Goal: Navigation & Orientation: Find specific page/section

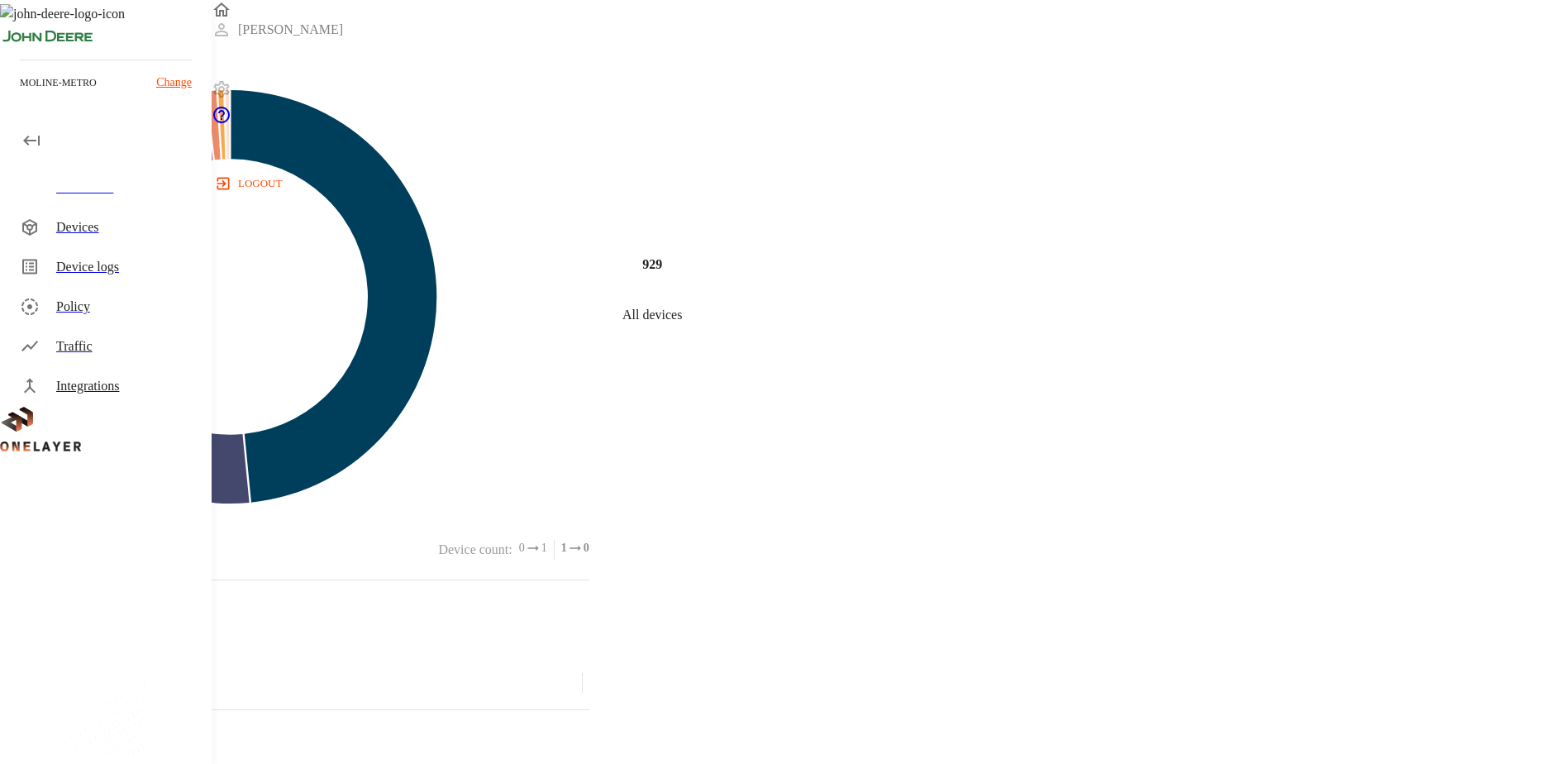
scroll to position [662, 0]
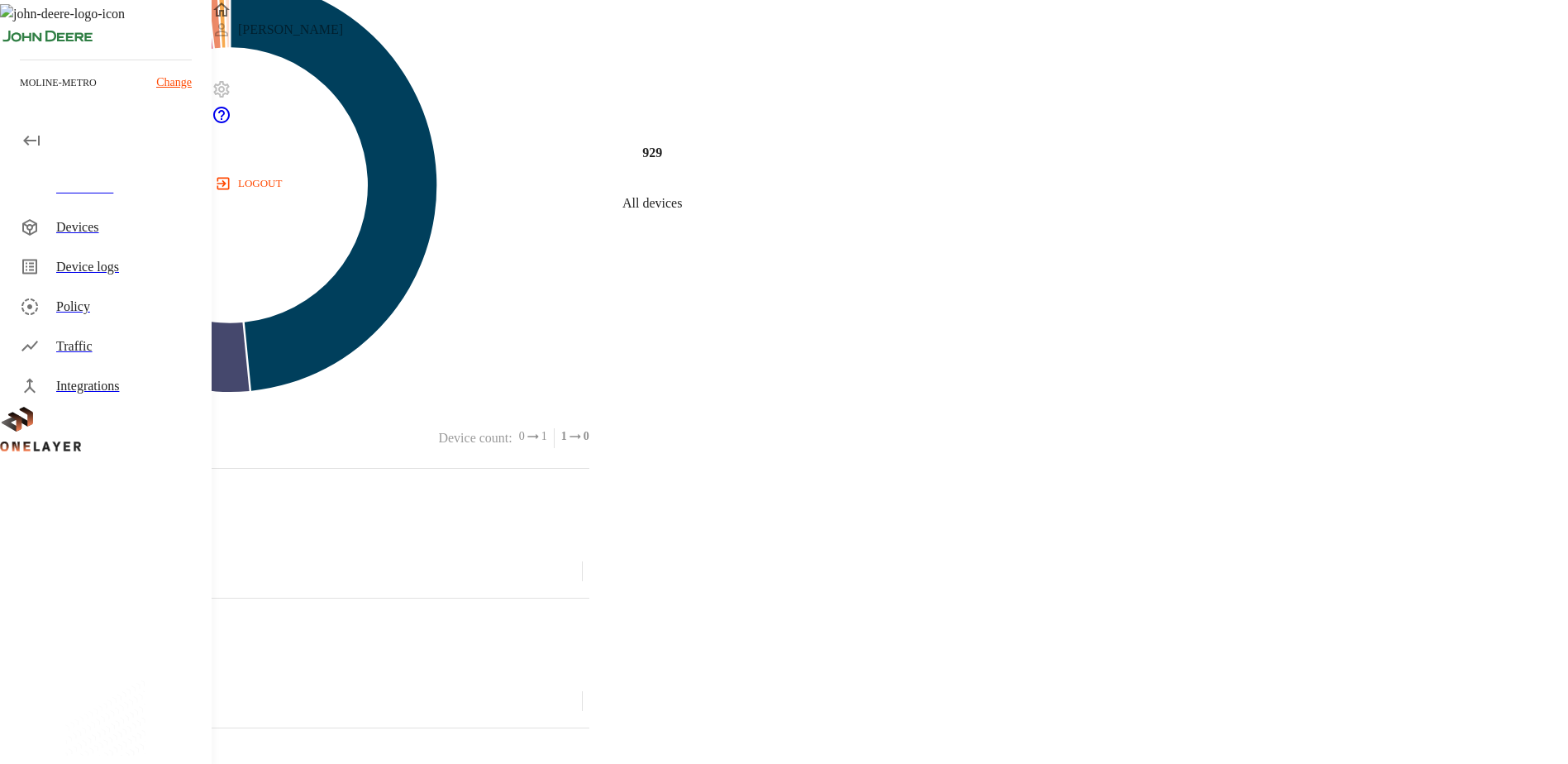
scroll to position [0, 0]
click at [63, 221] on div "Devices" at bounding box center [126, 227] width 142 height 20
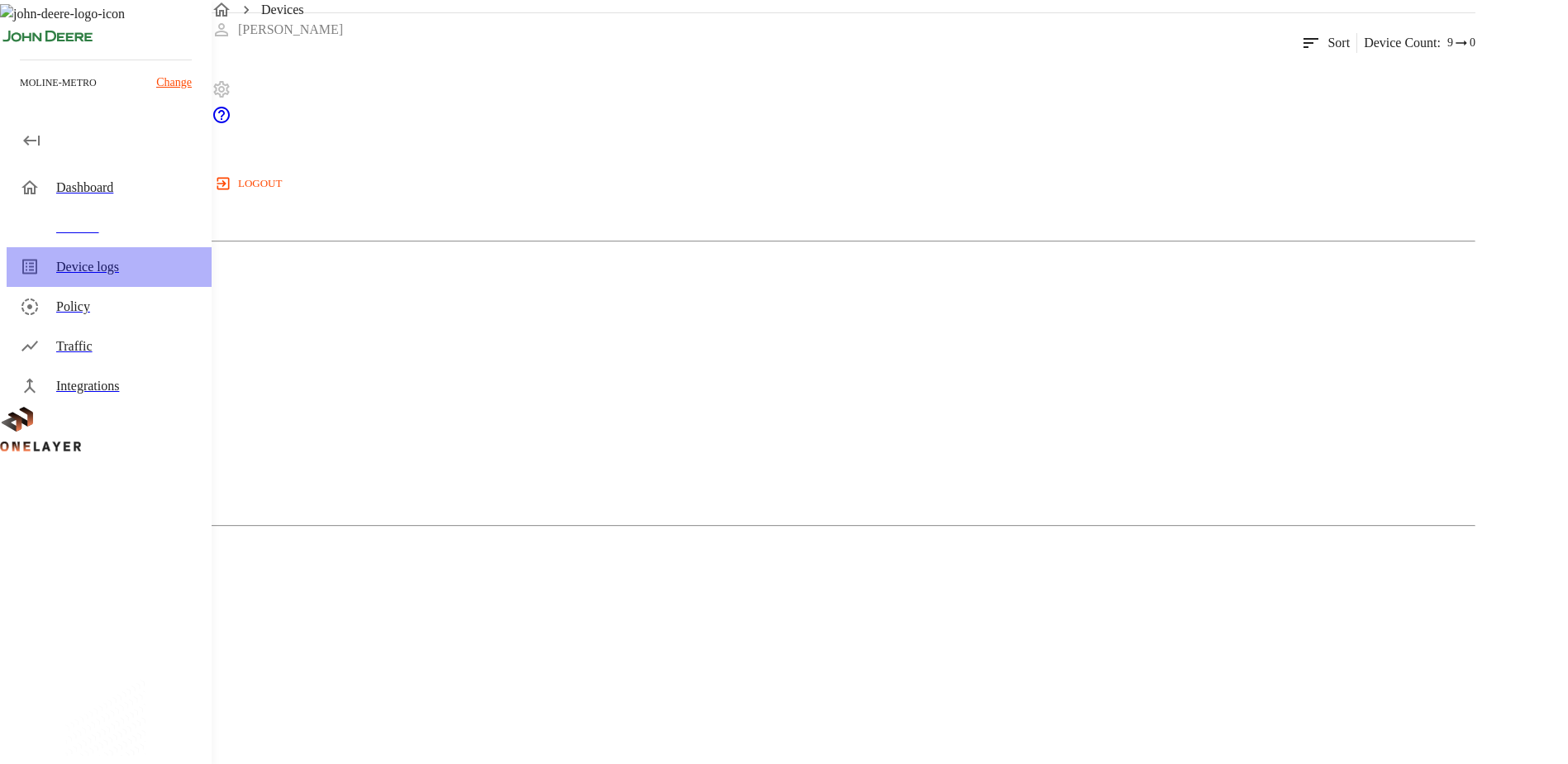
click at [65, 273] on div "Device logs" at bounding box center [126, 266] width 142 height 20
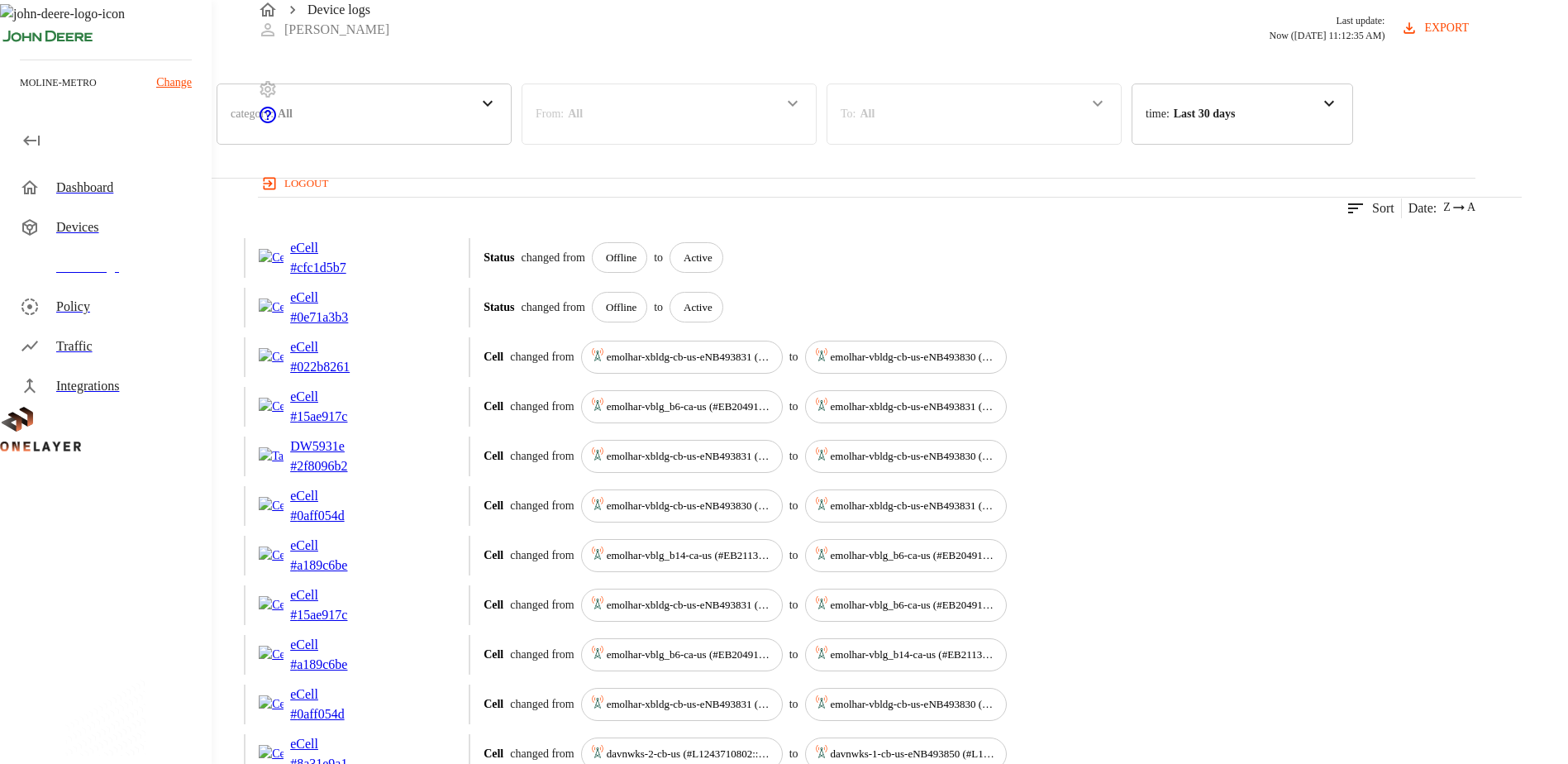
click at [57, 308] on div "Policy" at bounding box center [126, 306] width 142 height 20
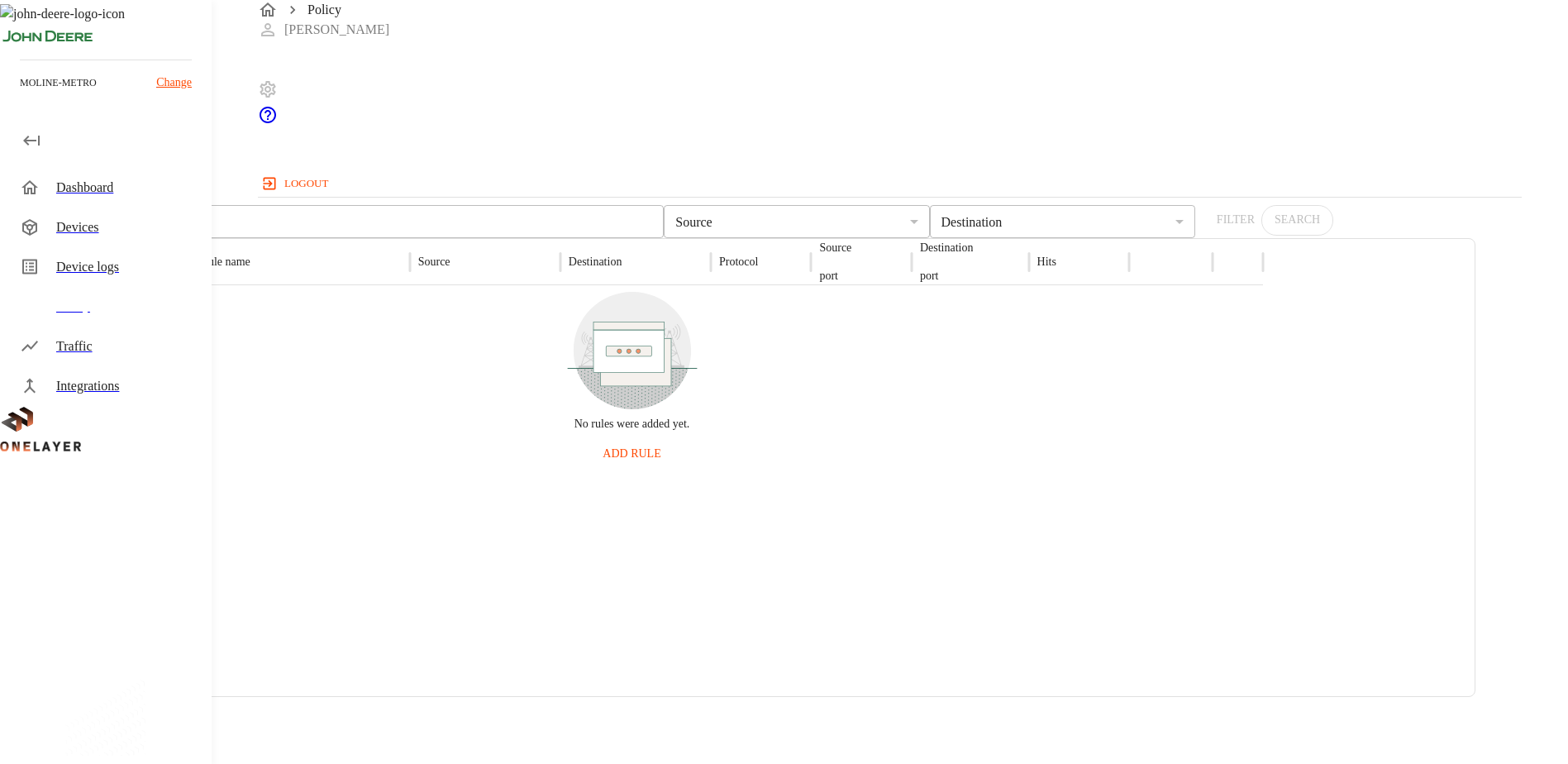
click at [71, 346] on div "Traffic" at bounding box center [126, 346] width 142 height 20
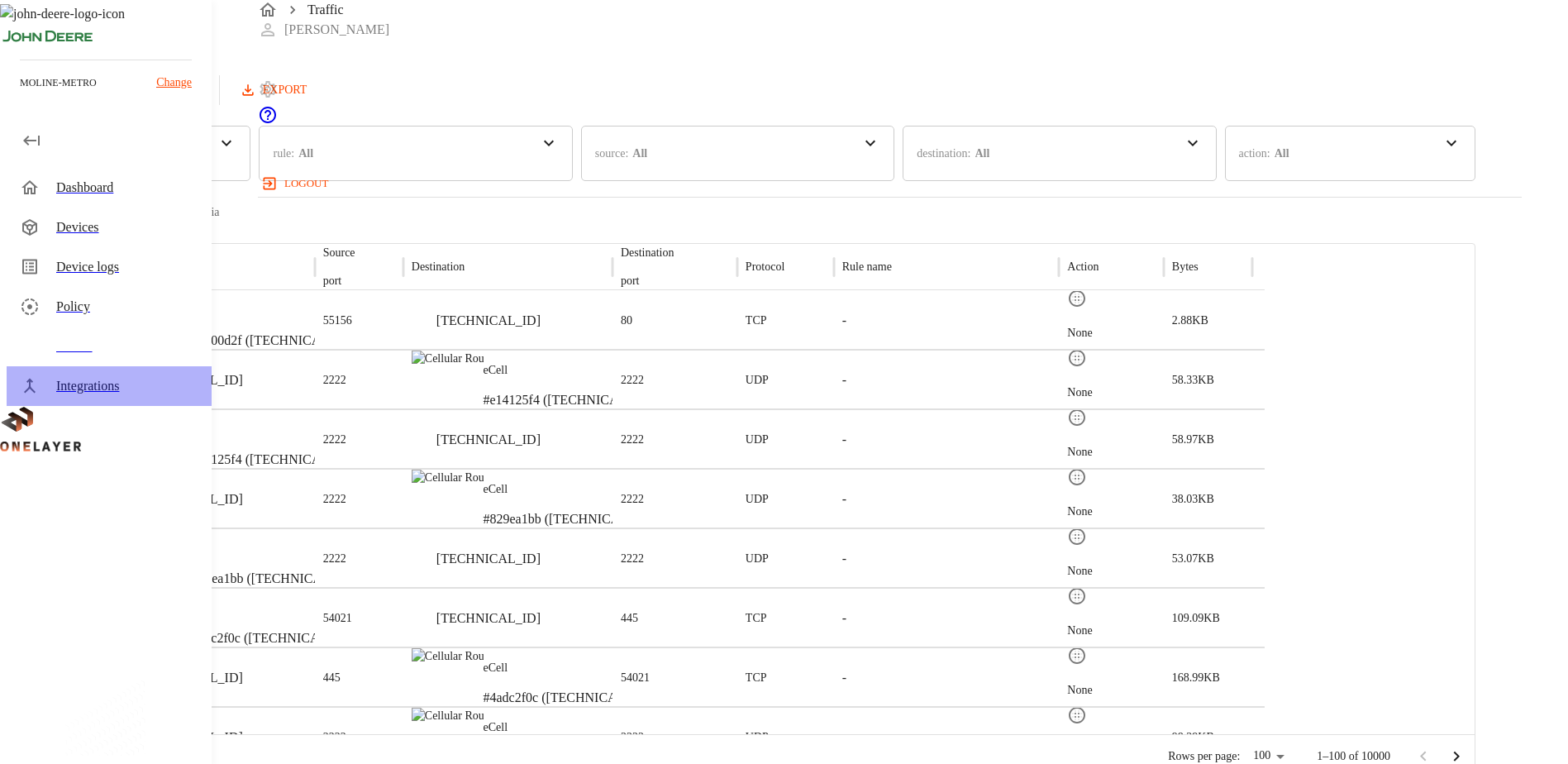
click at [84, 382] on div "Integrations" at bounding box center [126, 385] width 142 height 20
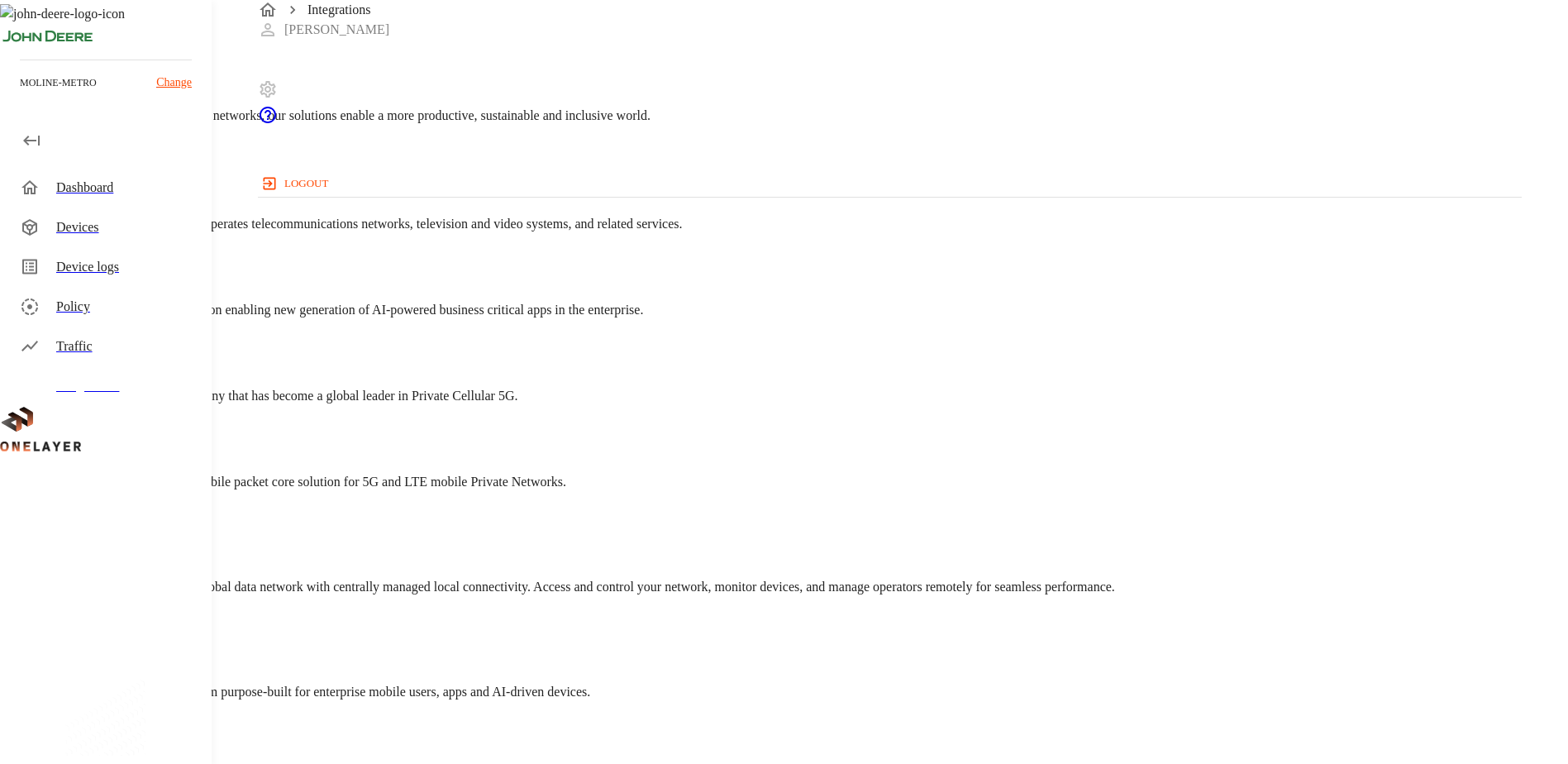
click at [330, 123] on span "A leader across mobile, fixed and cloud networks, our solutions enable a more p…" at bounding box center [325, 114] width 650 height 14
click at [0, 54] on img "Nokia" at bounding box center [0, 54] width 0 height 0
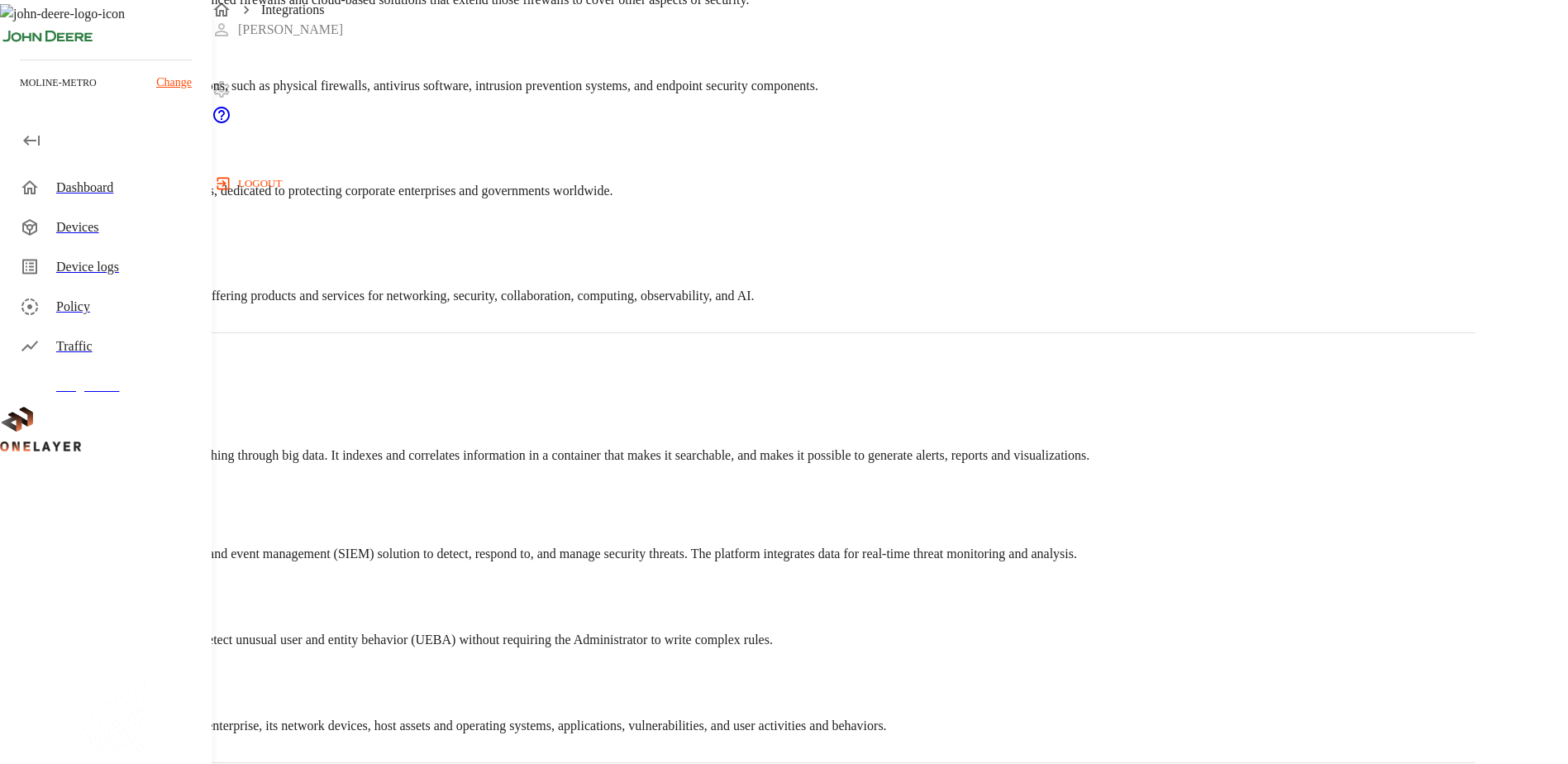
scroll to position [2728, 0]
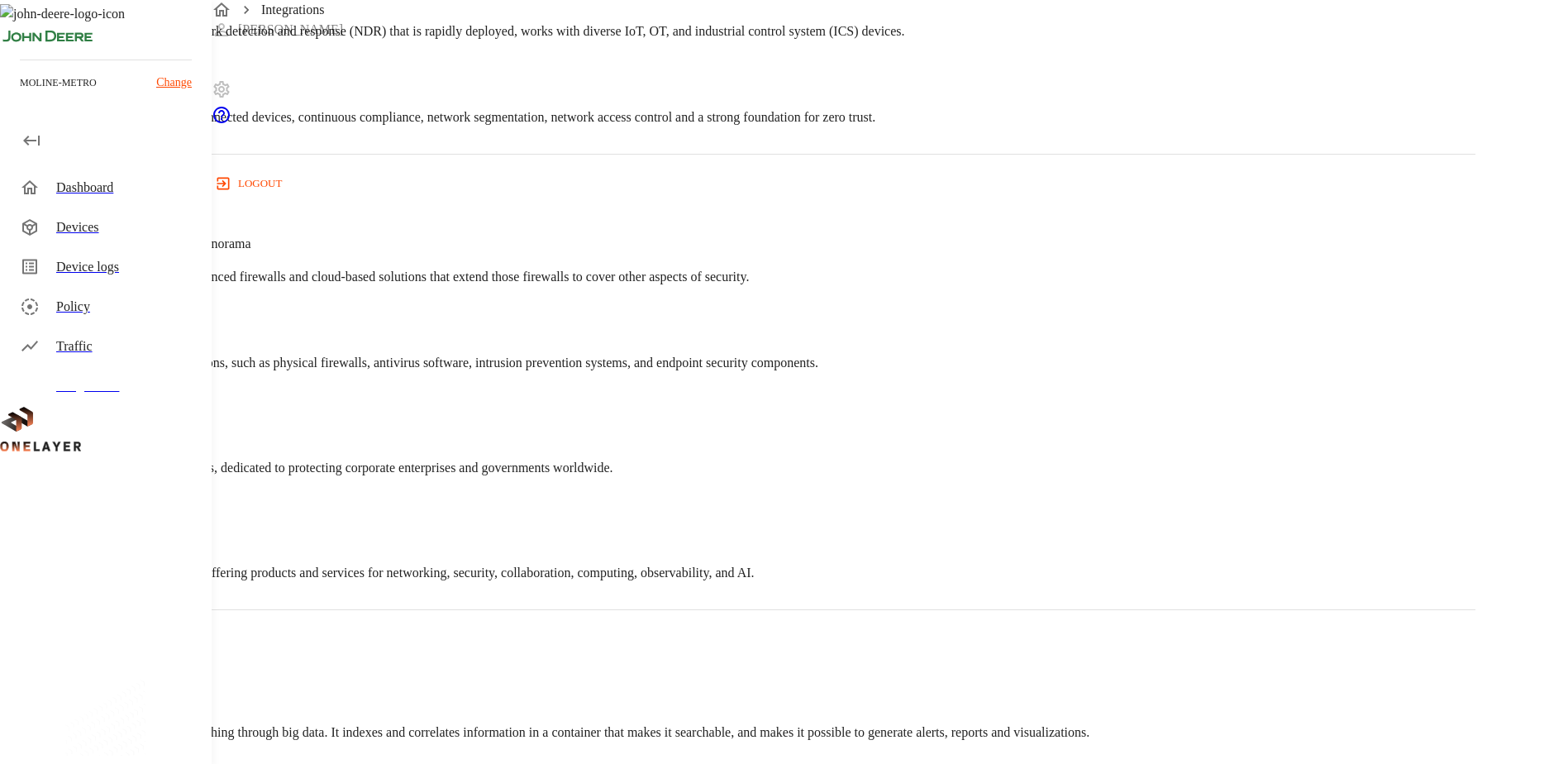
scroll to position [2346, 0]
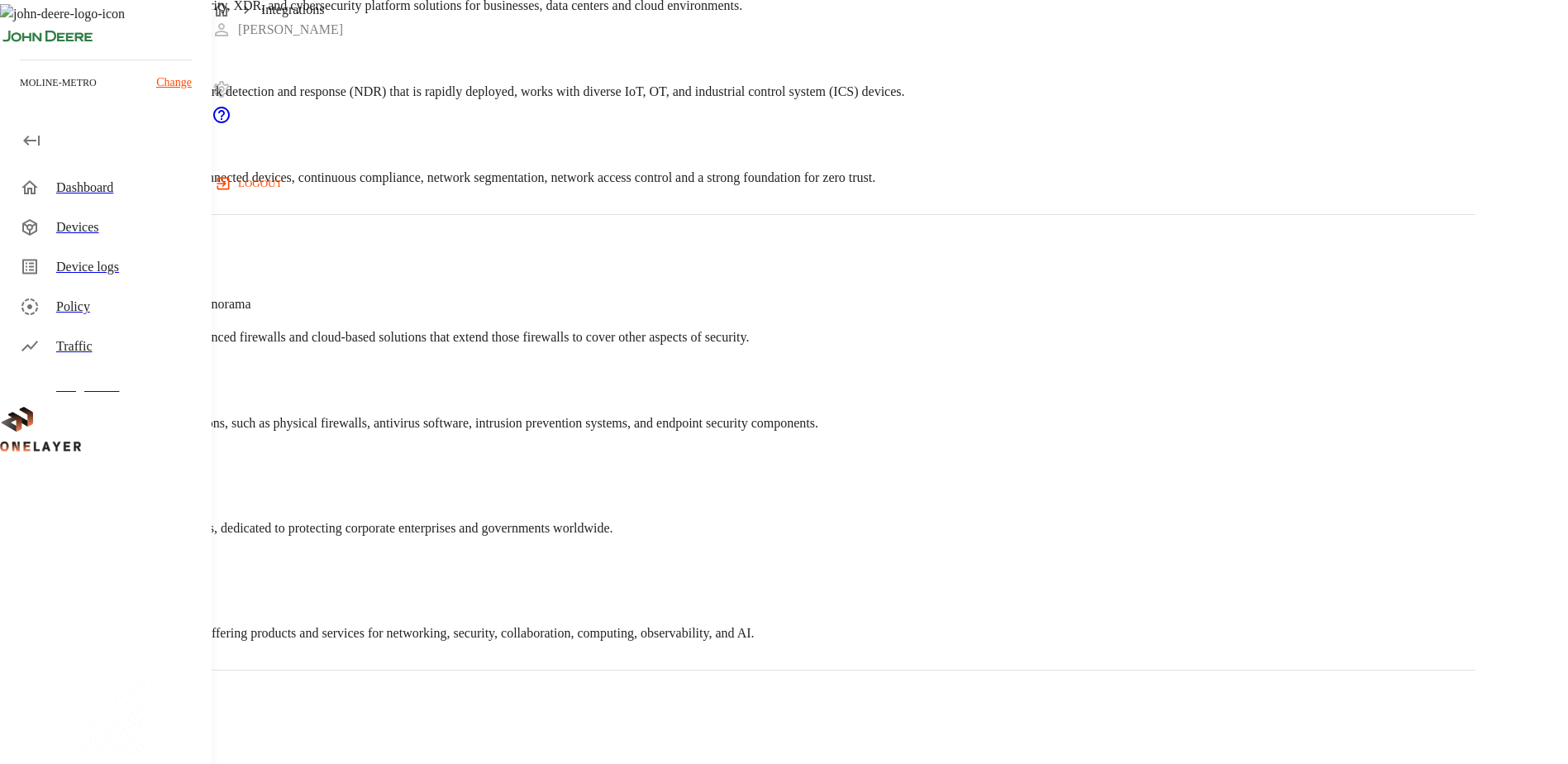
click at [1381, 459] on div "[GEOGRAPHIC_DATA] — PanOS, Panorama Cybersecurity company that offers advanced …" at bounding box center [737, 452] width 1475 height 382
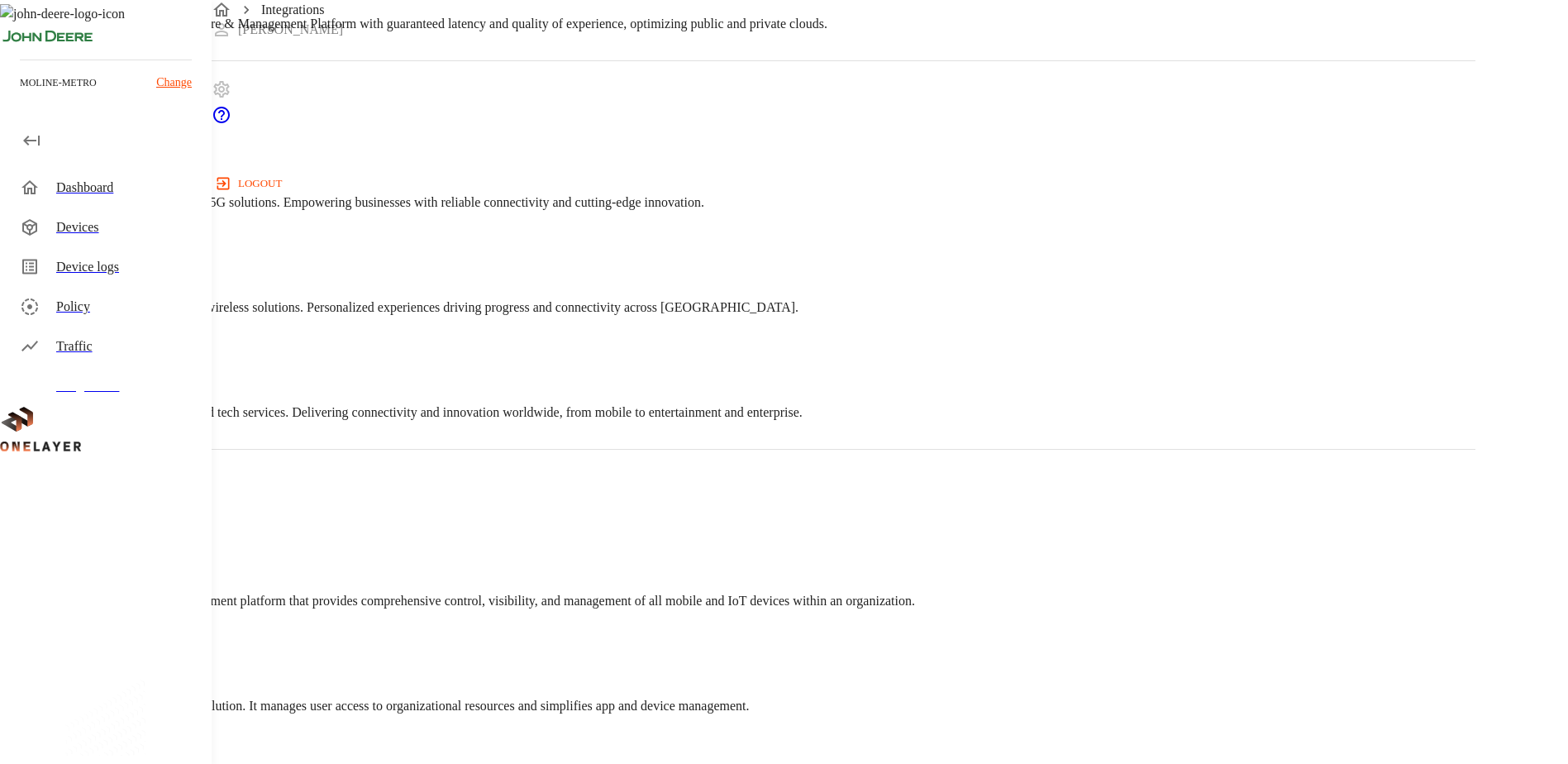
scroll to position [1023, 0]
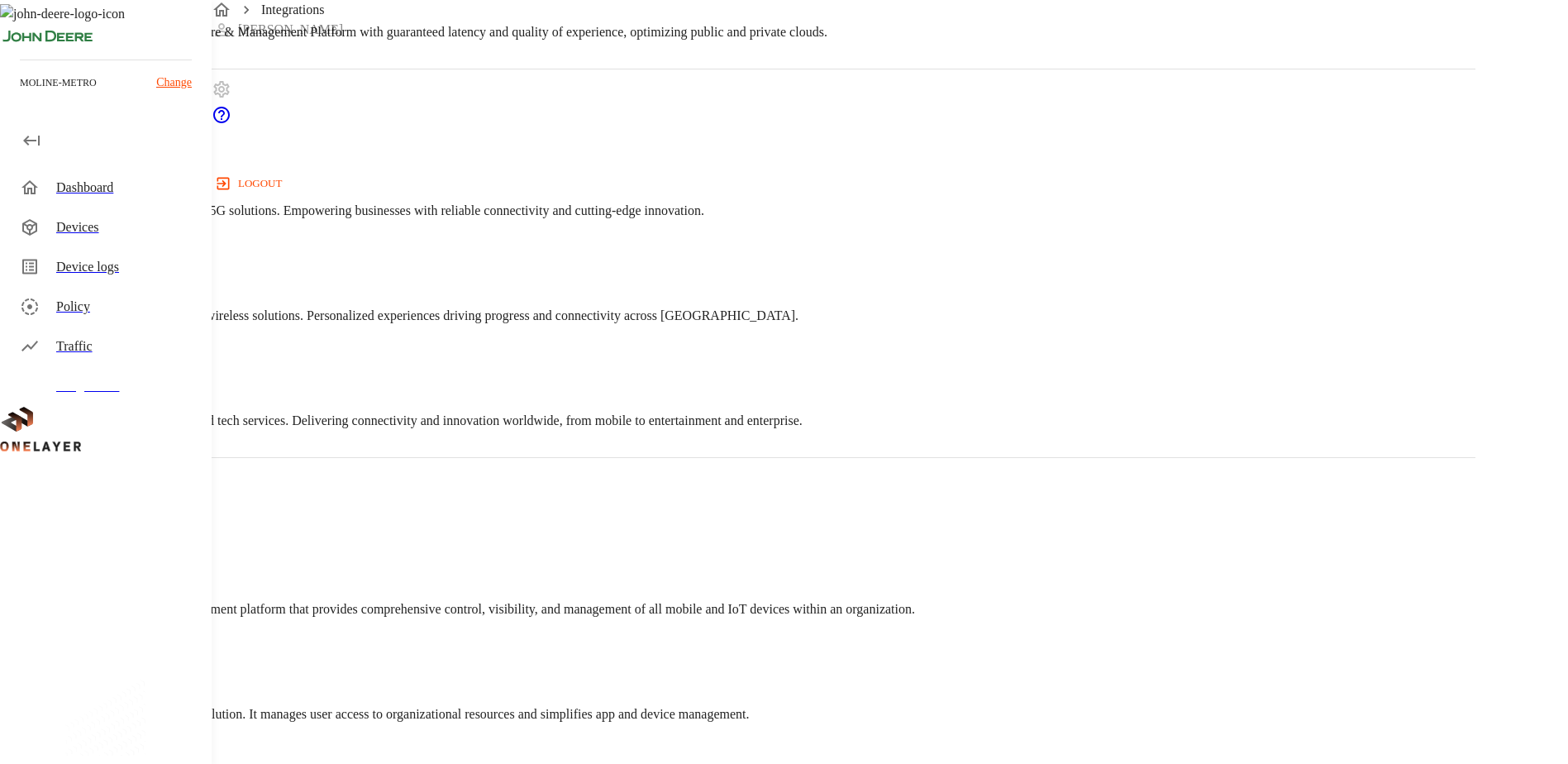
click at [1427, 546] on div "SOTI SOTI — MobiControl SOTI is an Enterprise Mobility Management platform that…" at bounding box center [737, 660] width 1475 height 312
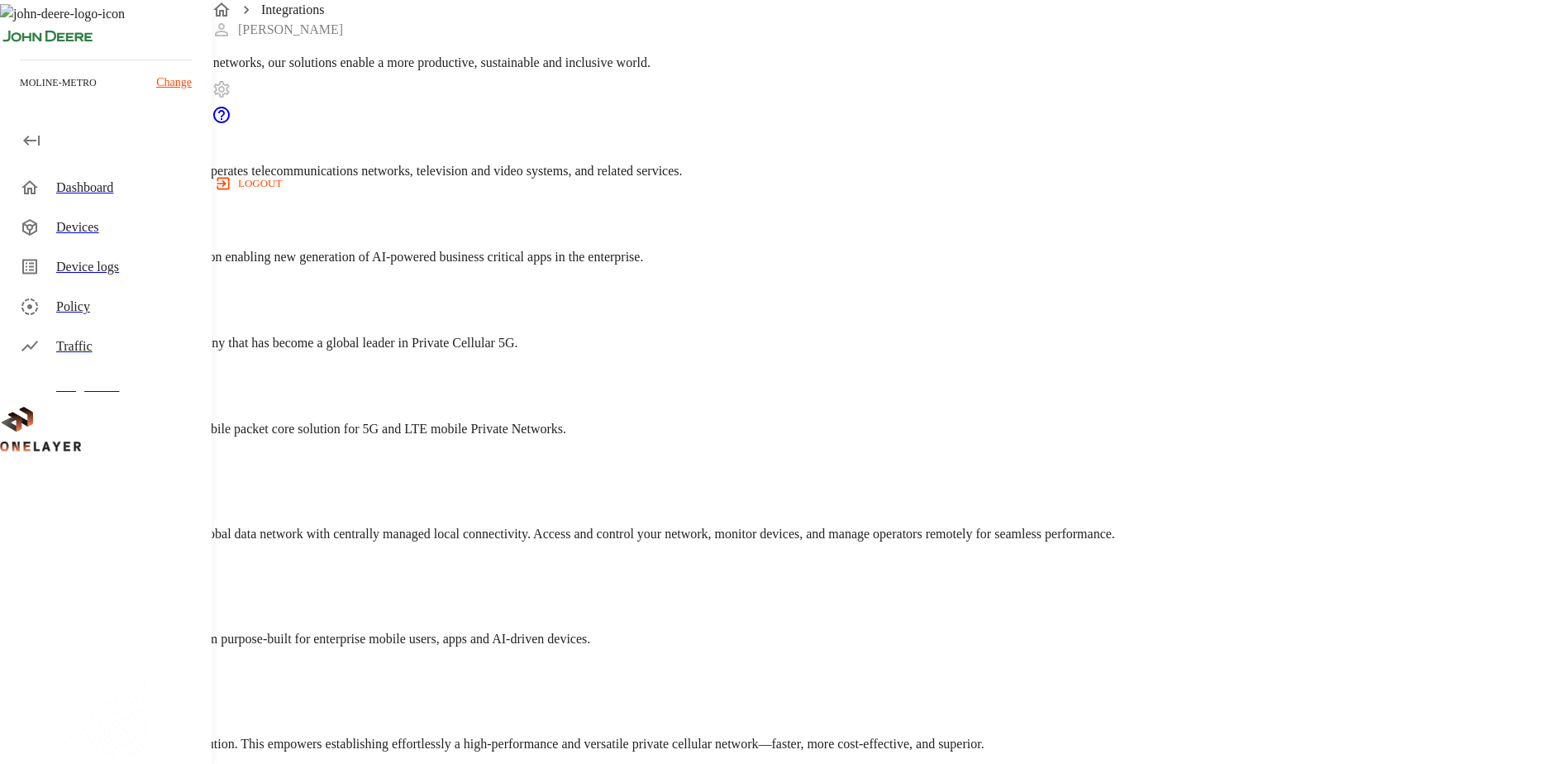
scroll to position [0, 0]
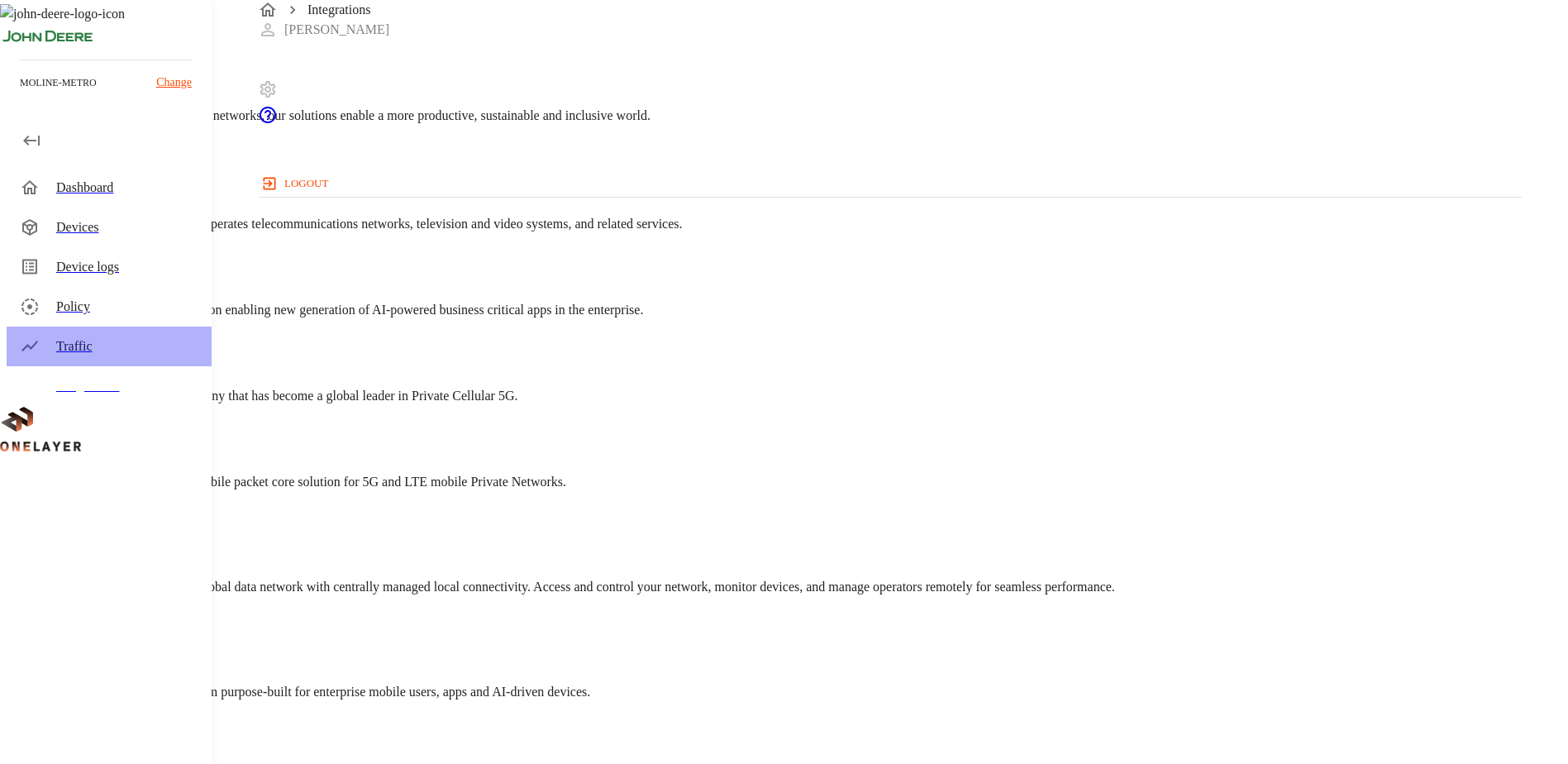
click at [84, 338] on div "Traffic" at bounding box center [126, 346] width 142 height 20
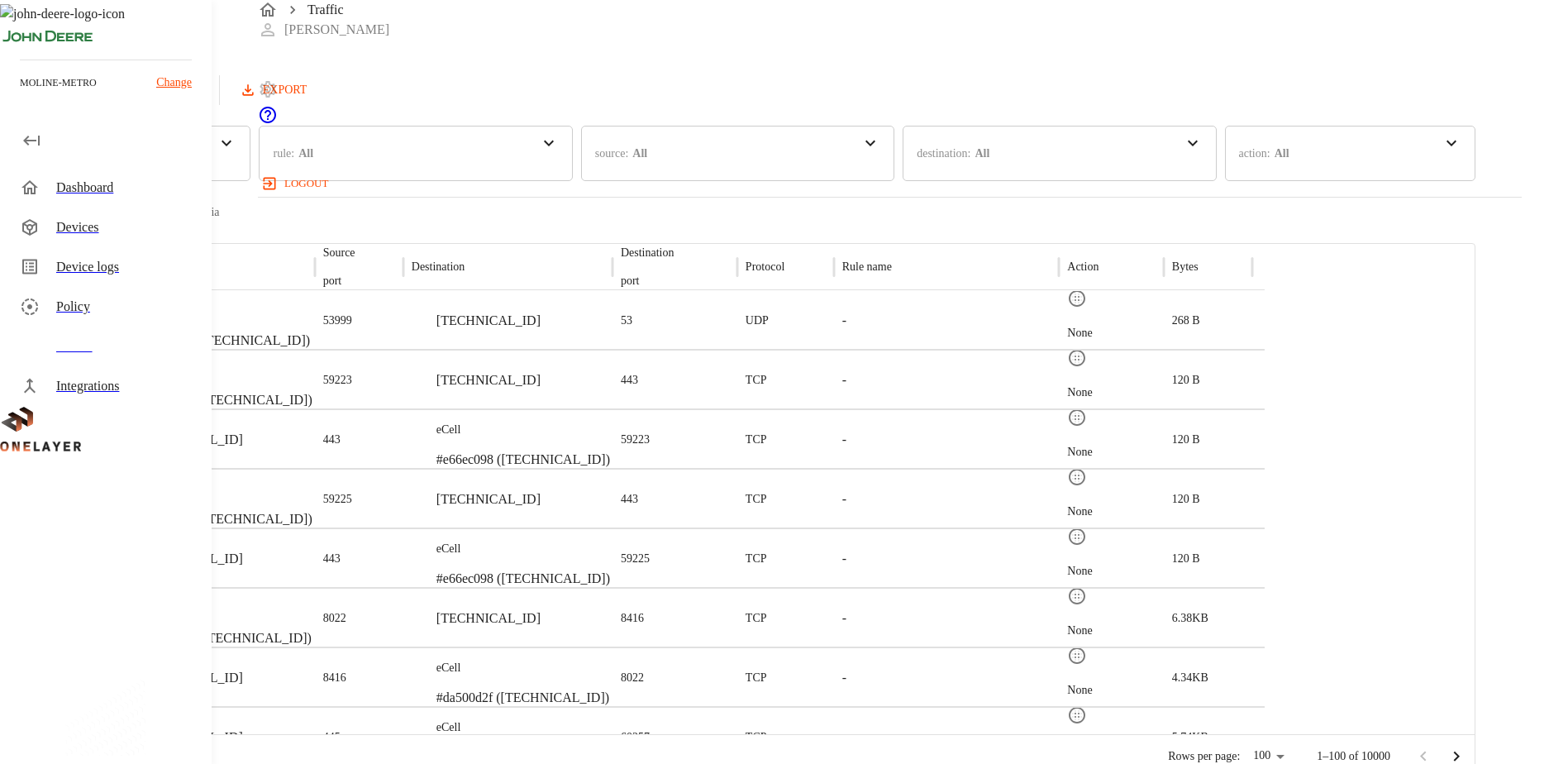
click at [78, 315] on div "Policy" at bounding box center [126, 306] width 142 height 20
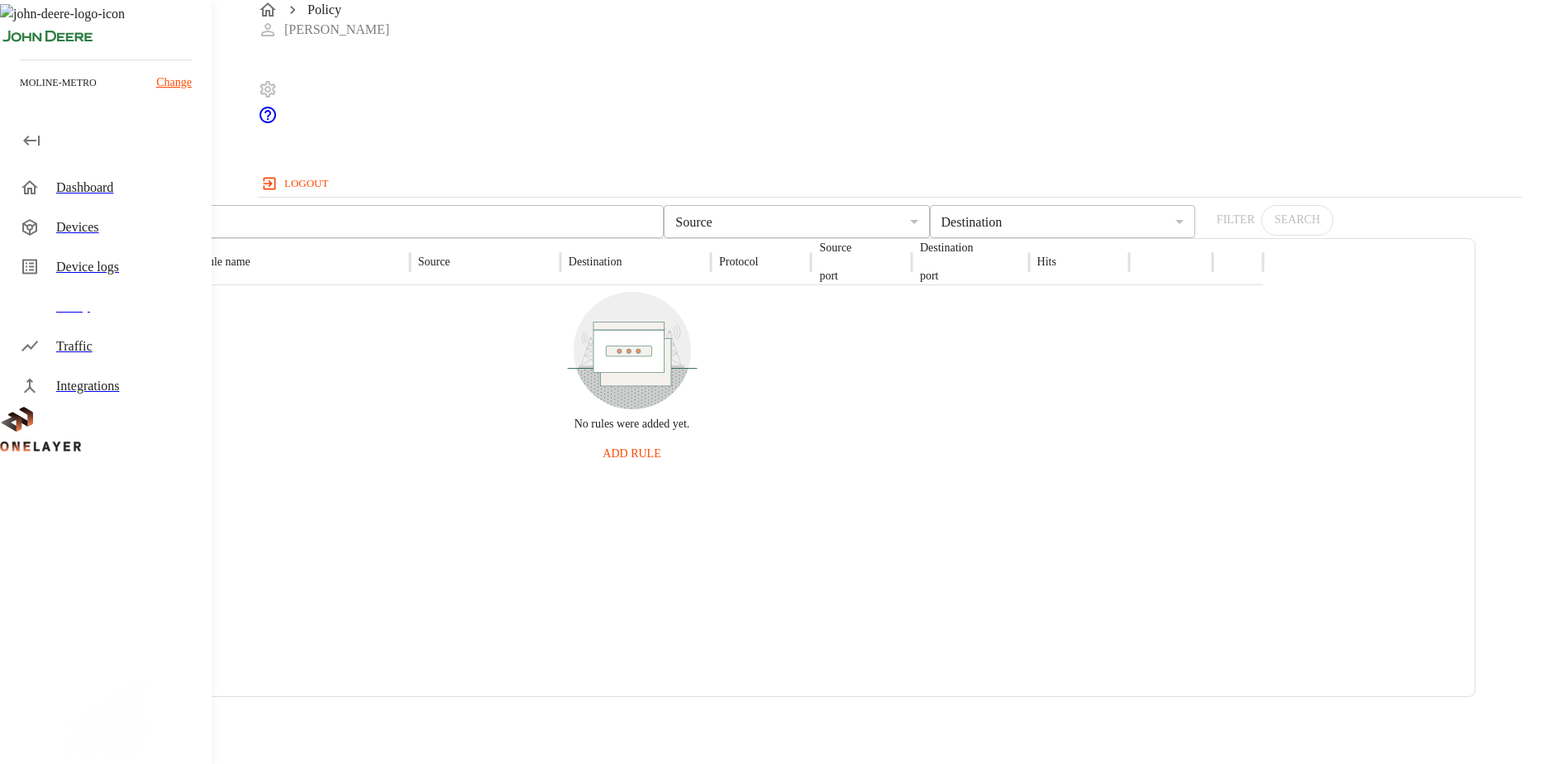
click at [78, 265] on div "Device logs" at bounding box center [126, 266] width 142 height 20
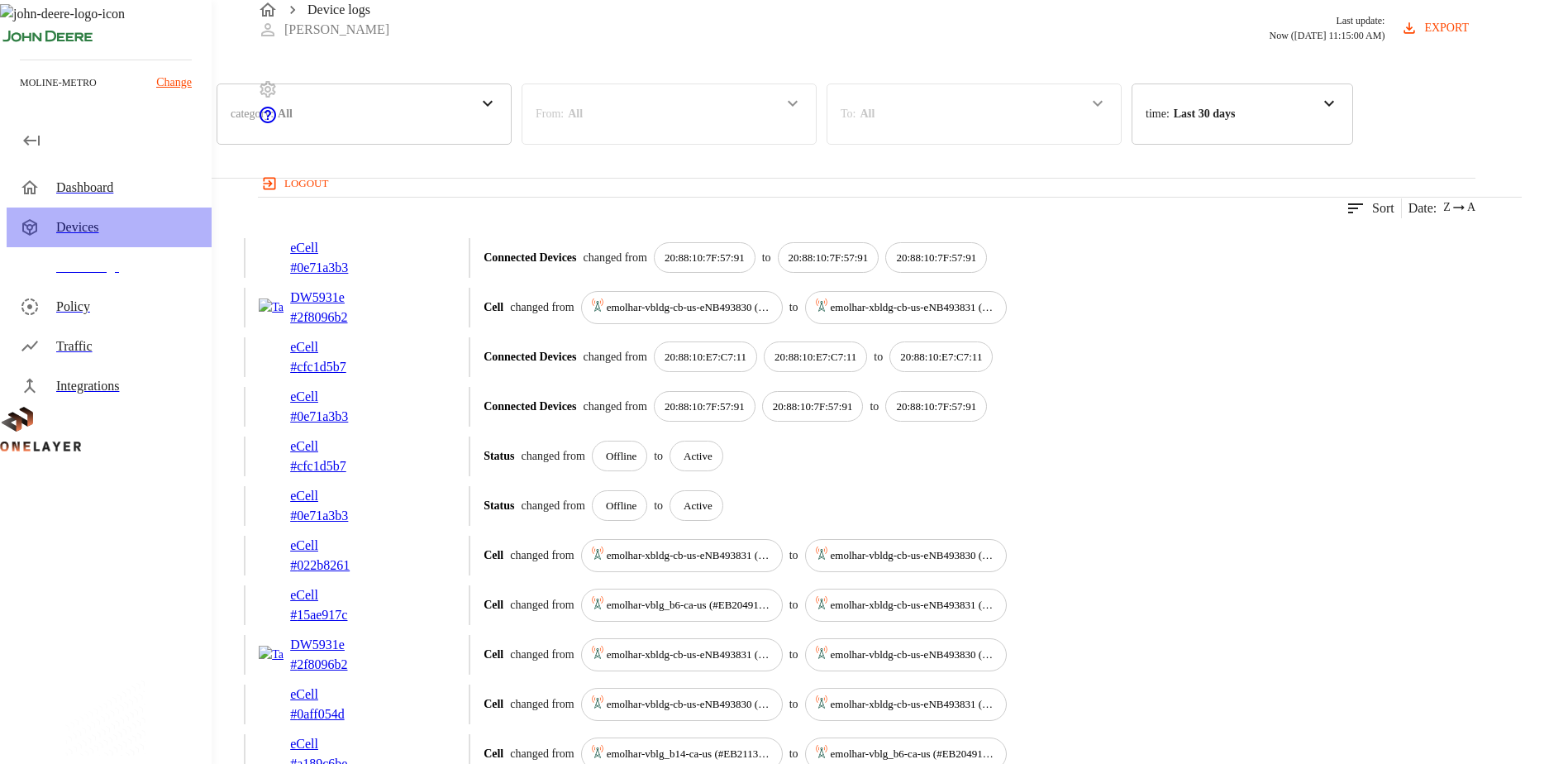
click at [73, 225] on div "Devices" at bounding box center [126, 227] width 142 height 20
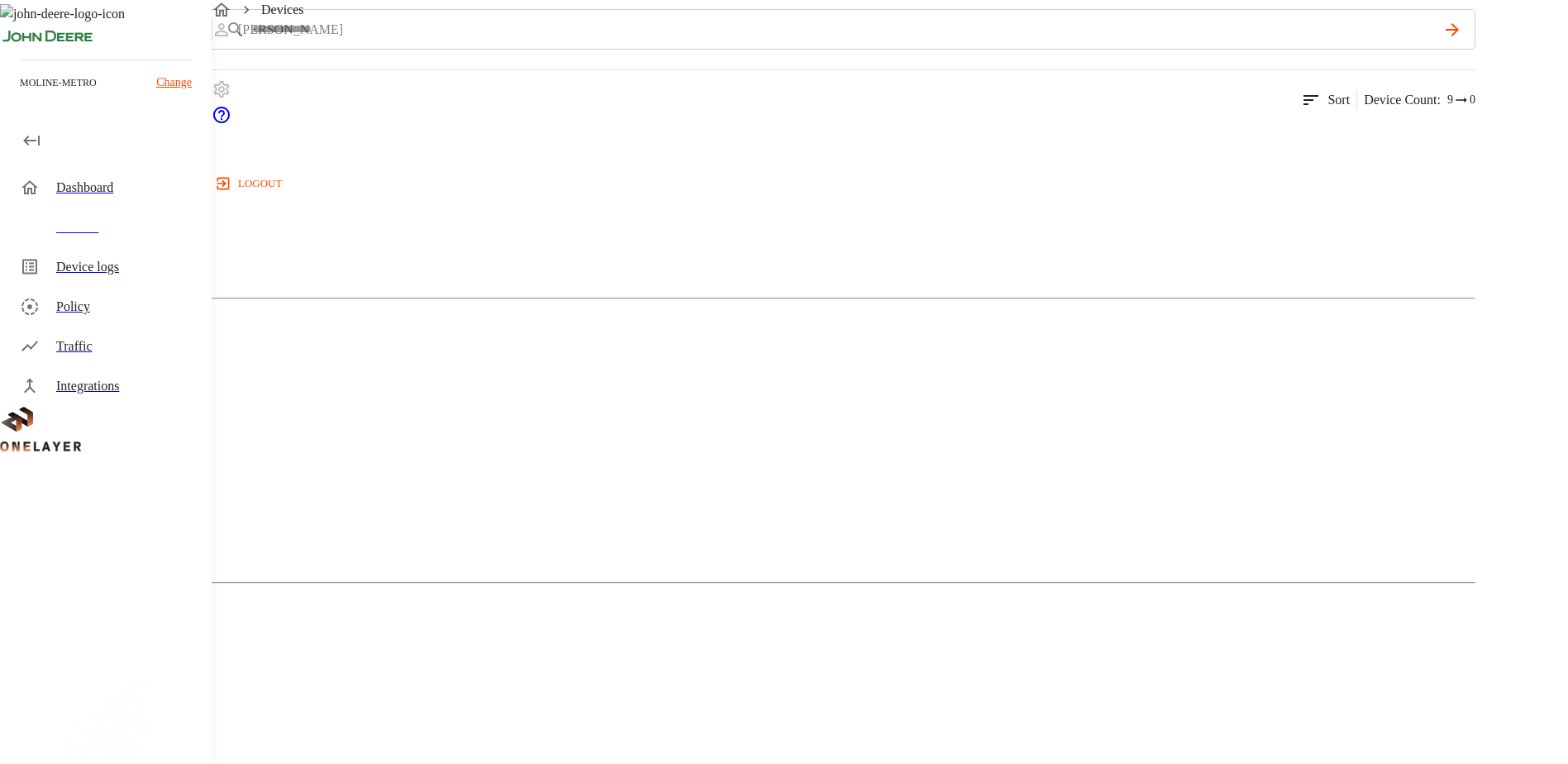
scroll to position [166, 0]
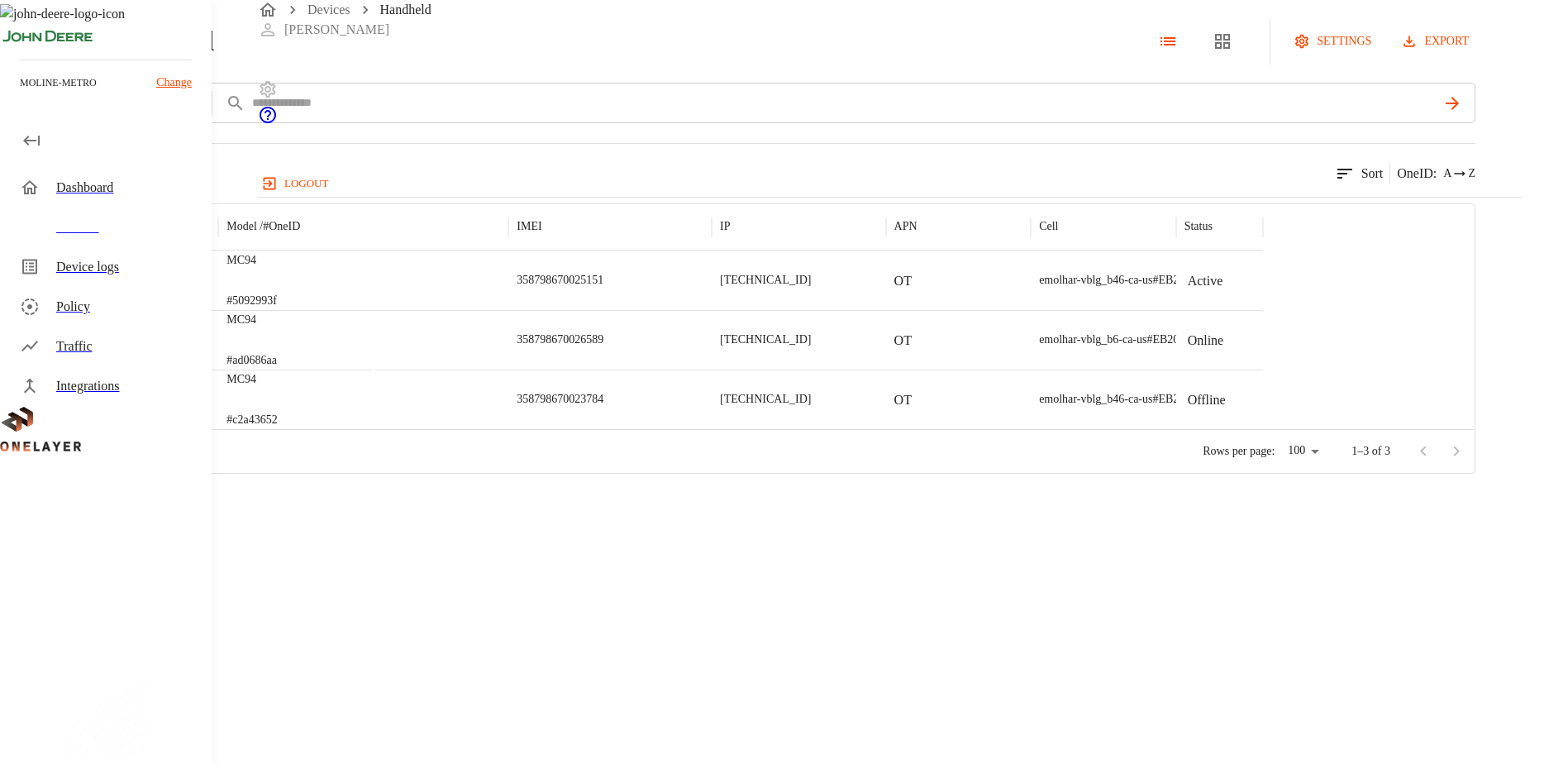
click at [86, 281] on img "Zebra Technologies Corp." at bounding box center [86, 281] width 0 height 0
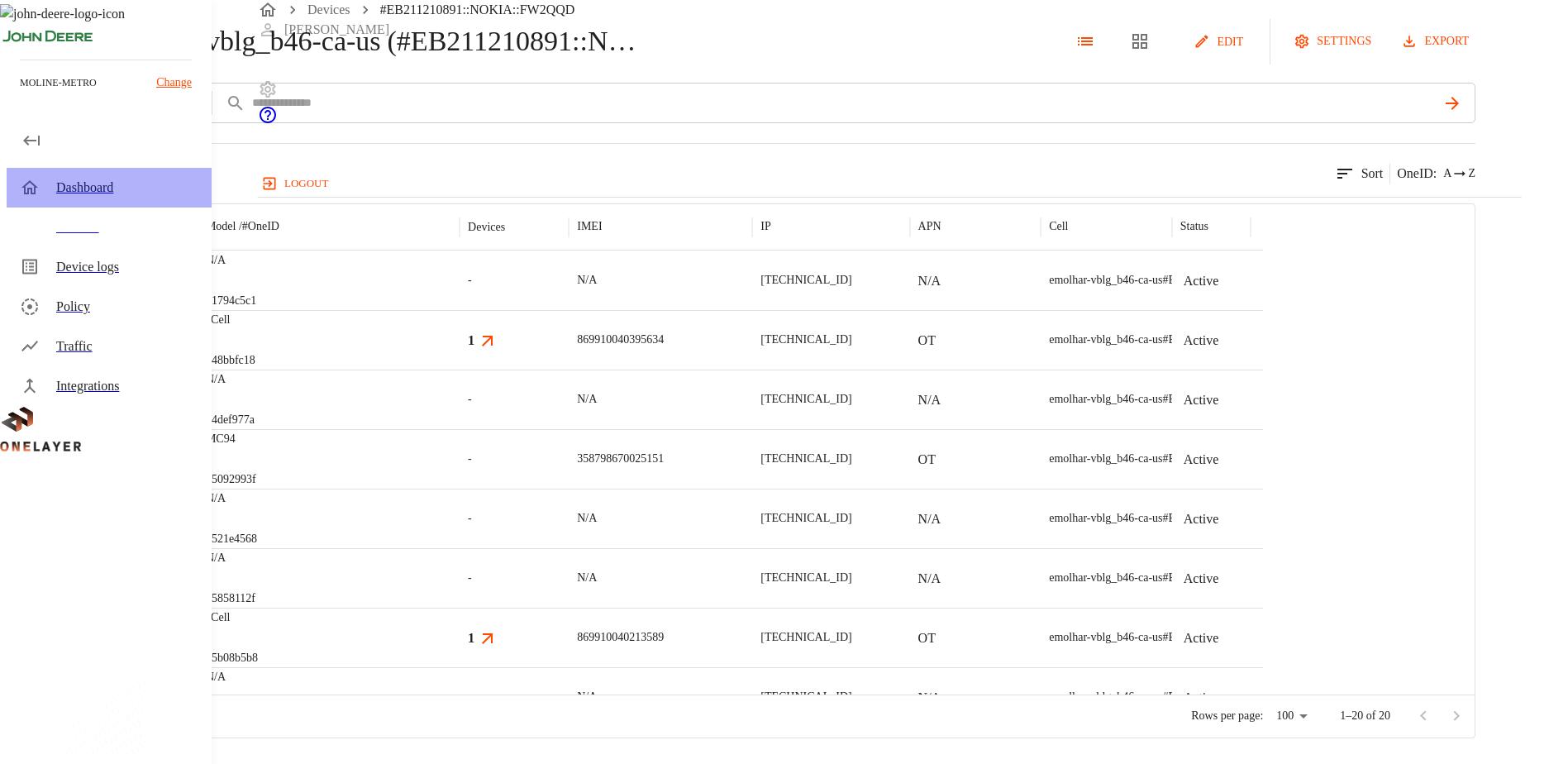
click at [62, 189] on div "Dashboard" at bounding box center [126, 187] width 142 height 20
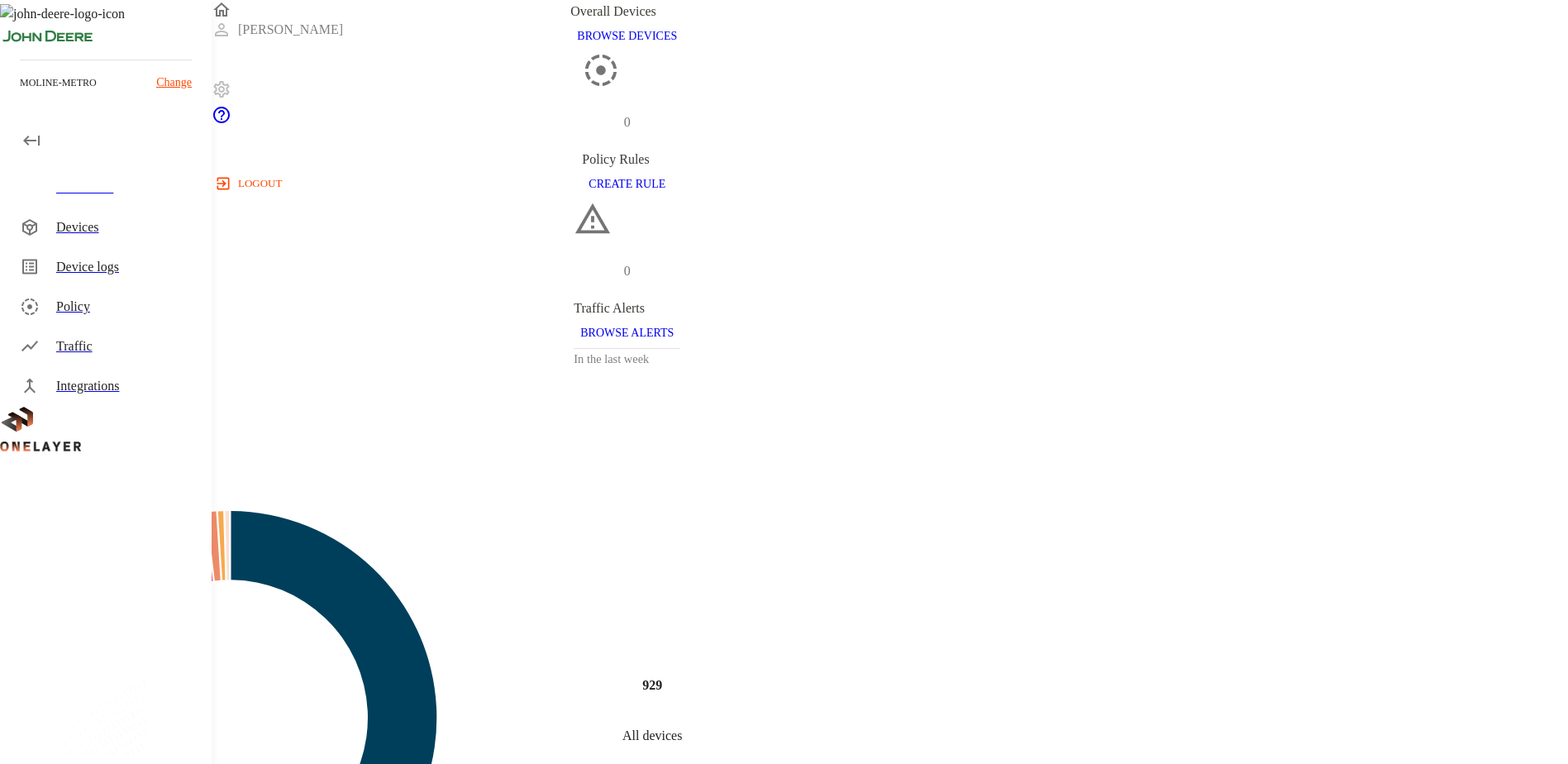
scroll to position [744, 0]
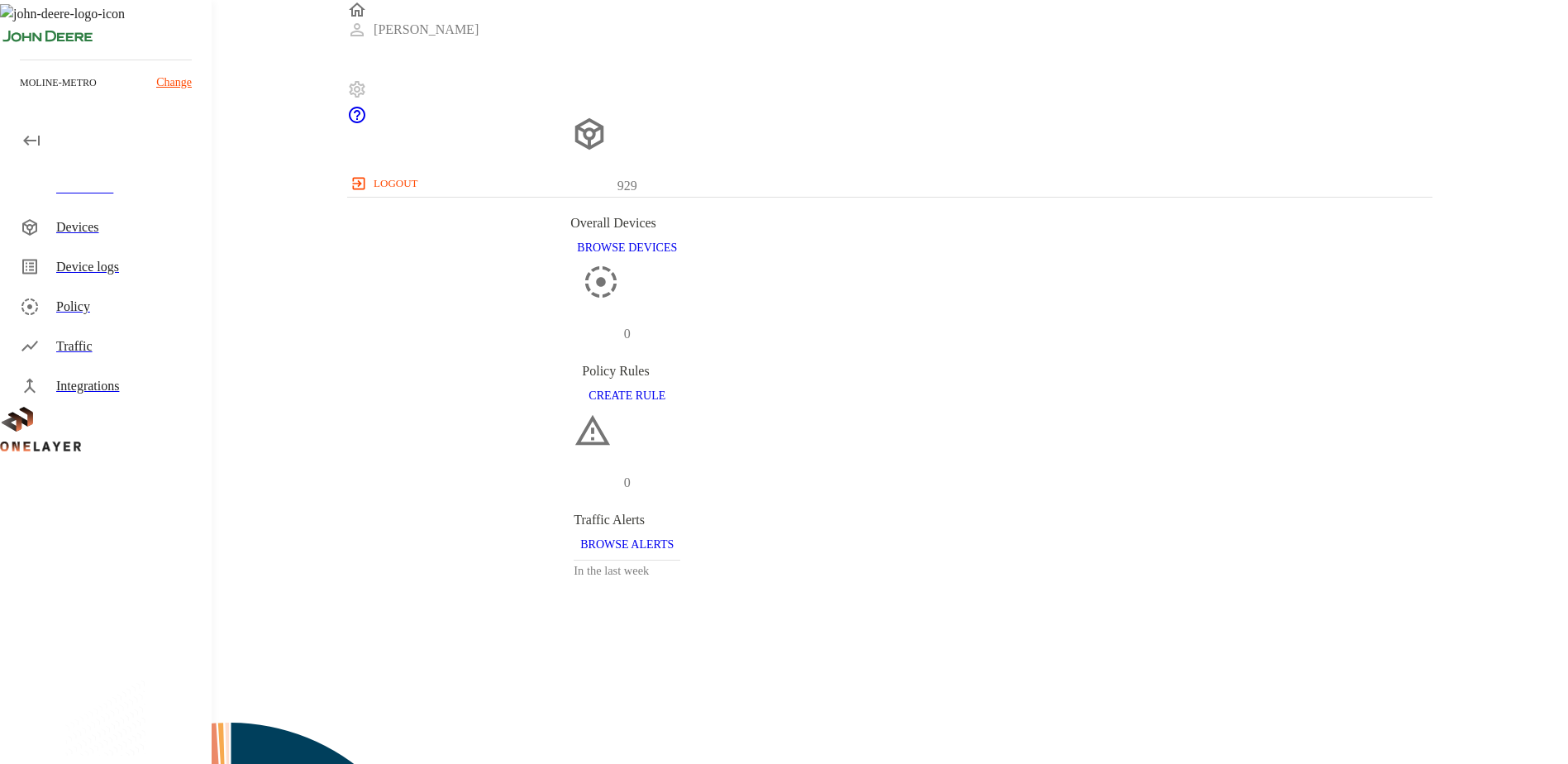
click at [733, 263] on div "0 Policy Rules CREATE RULE" at bounding box center [627, 337] width 1175 height 148
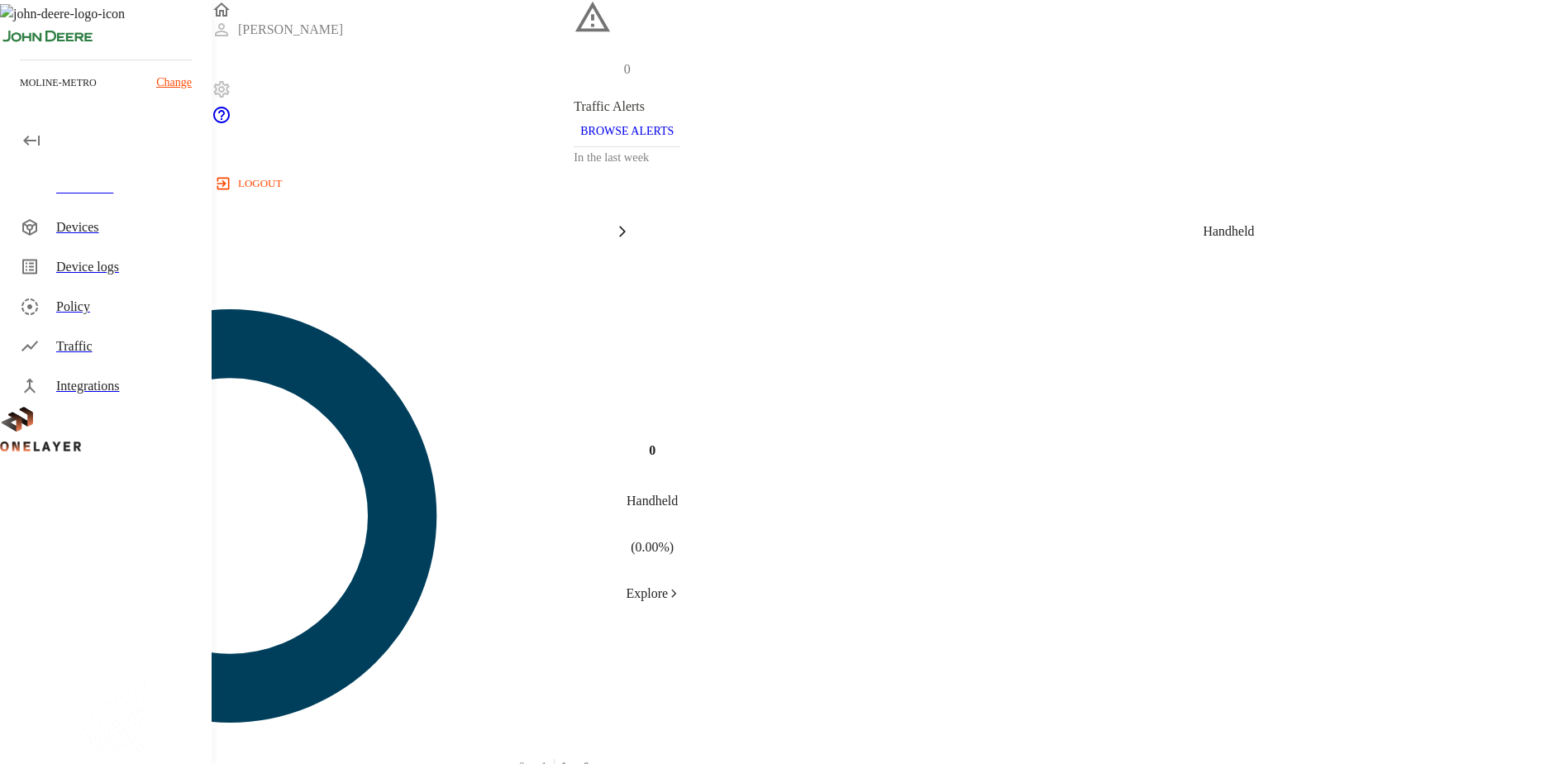
scroll to position [0, 0]
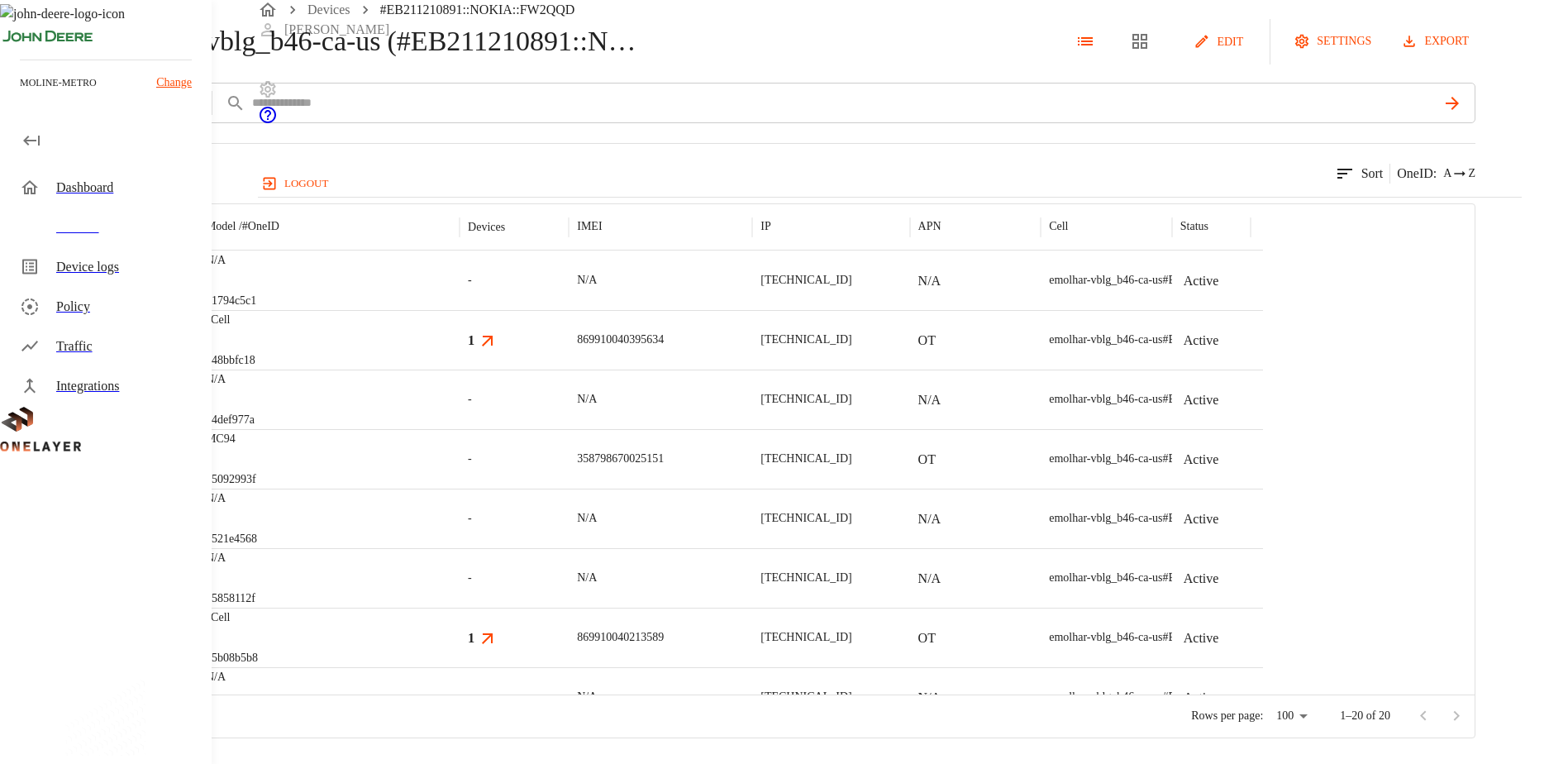
click at [1077, 183] on div "20 results match your criteria. Sort OneID : A Z" at bounding box center [737, 164] width 1475 height 41
